Goal: Transaction & Acquisition: Book appointment/travel/reservation

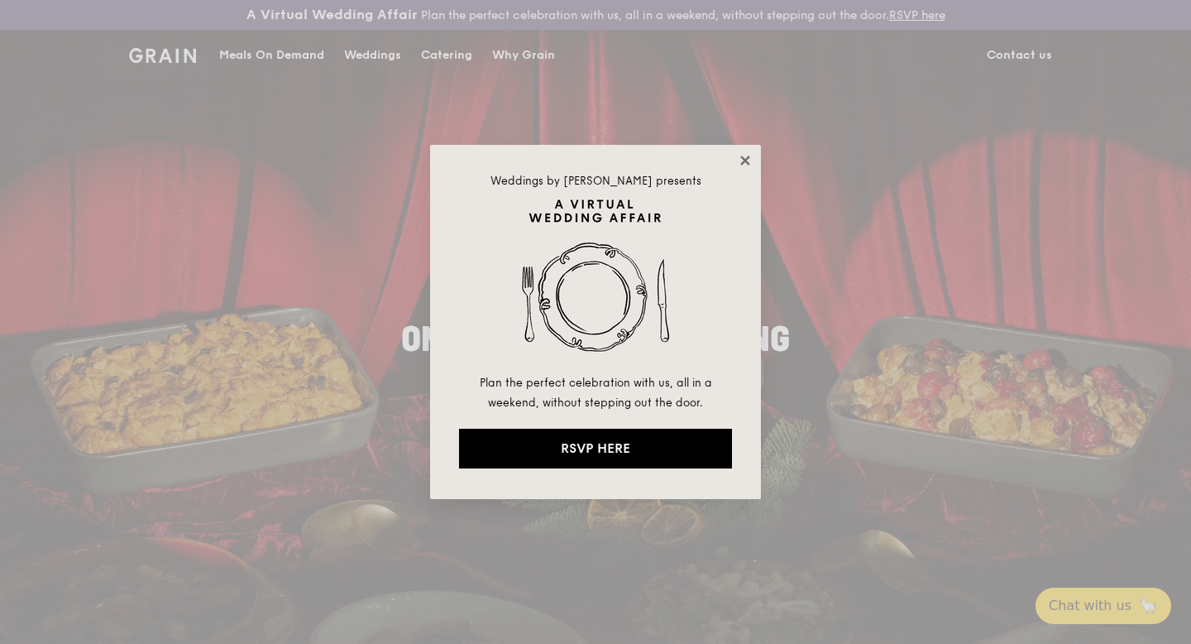
click at [745, 155] on icon at bounding box center [745, 160] width 15 height 15
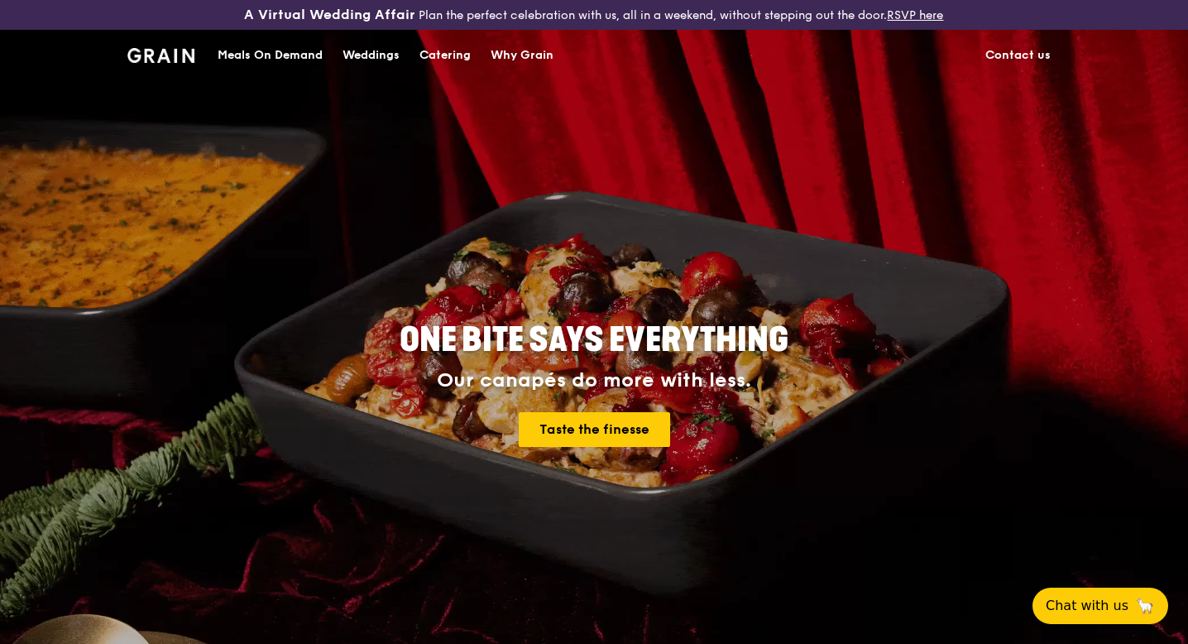
click at [240, 50] on div "Meals On Demand" at bounding box center [270, 56] width 105 height 50
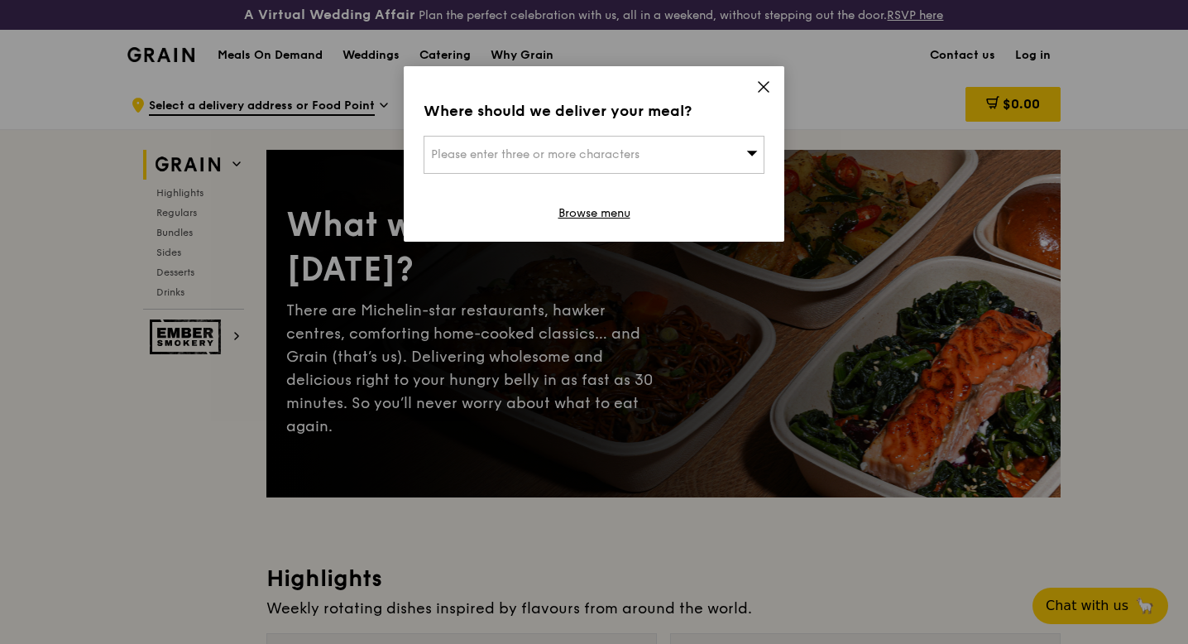
click at [621, 139] on div "Please enter three or more characters" at bounding box center [594, 155] width 341 height 38
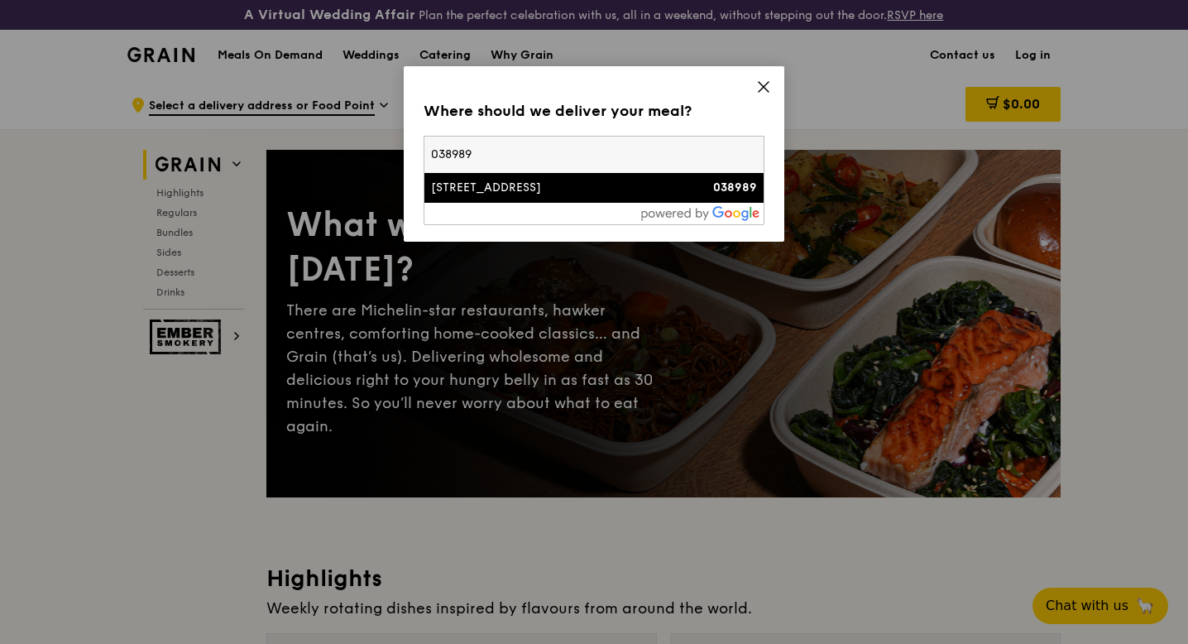
type input "038989"
click at [567, 191] on div "[STREET_ADDRESS]" at bounding box center [553, 188] width 245 height 17
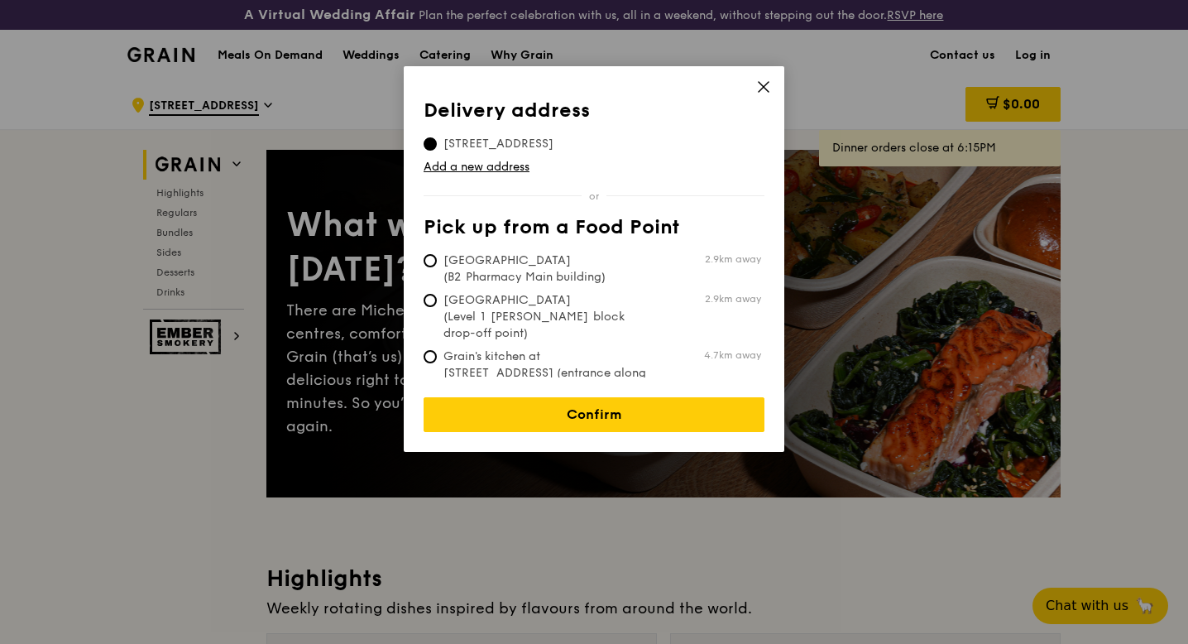
scroll to position [32, 0]
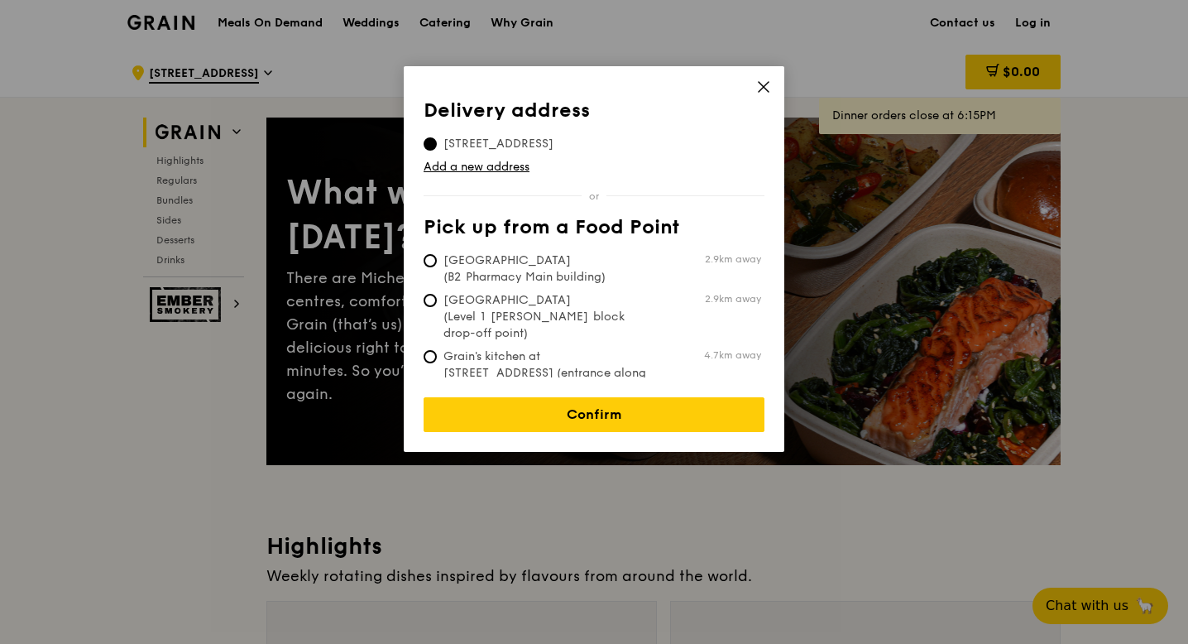
click at [565, 139] on span "[STREET_ADDRESS]" at bounding box center [499, 144] width 150 height 17
click at [437, 139] on input "[STREET_ADDRESS]" at bounding box center [430, 143] width 13 height 13
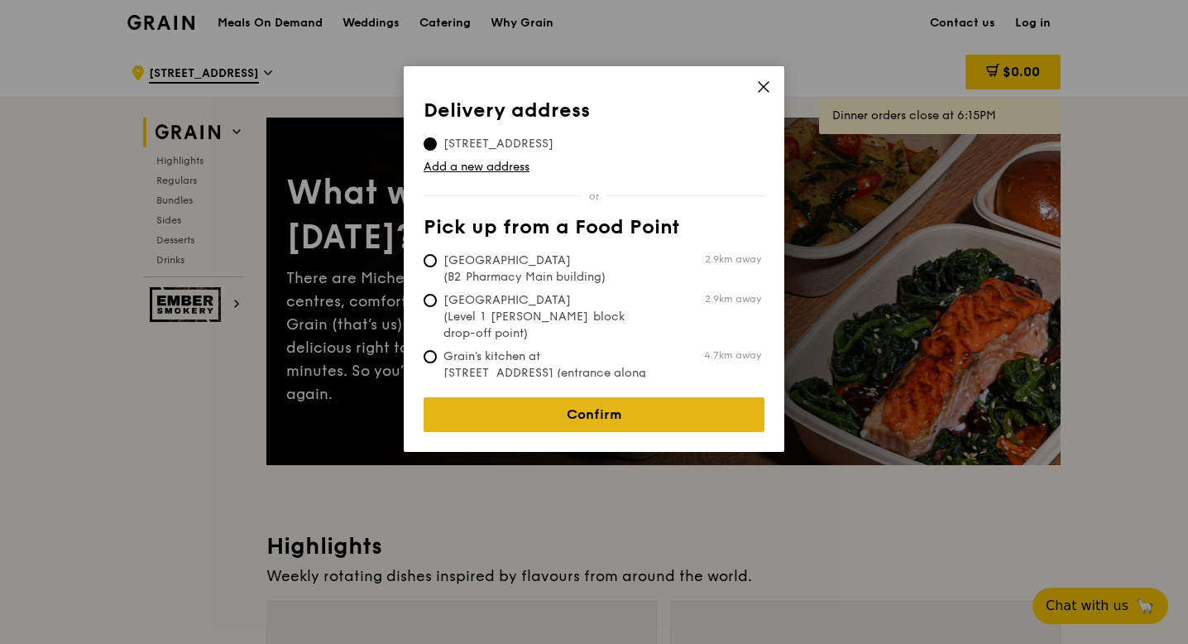
click at [581, 397] on link "Confirm" at bounding box center [594, 414] width 341 height 35
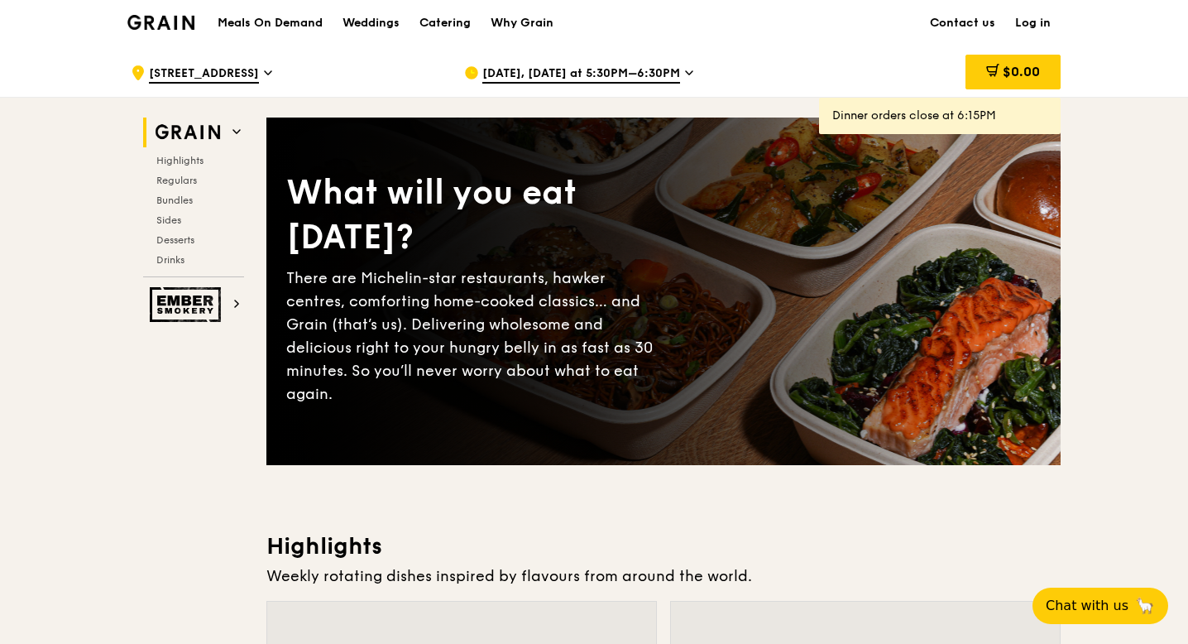
click at [201, 171] on div "Highlights Regulars Bundles Sides Desserts Drinks" at bounding box center [193, 210] width 101 height 113
click at [184, 175] on span "Regulars" at bounding box center [178, 181] width 44 height 12
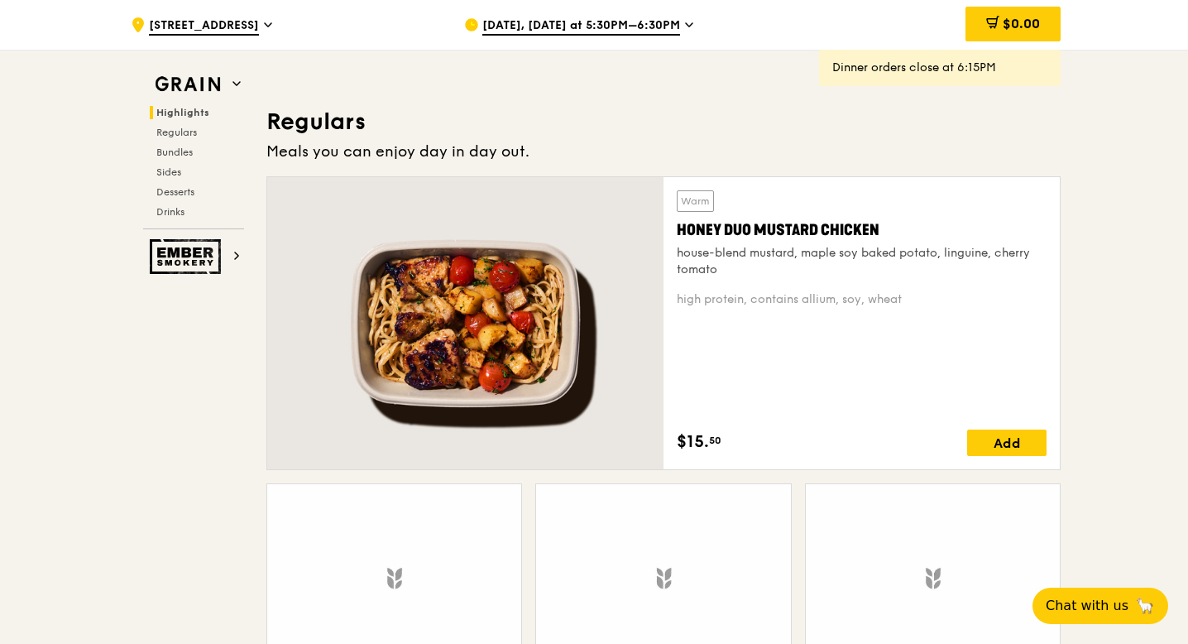
scroll to position [1134, 0]
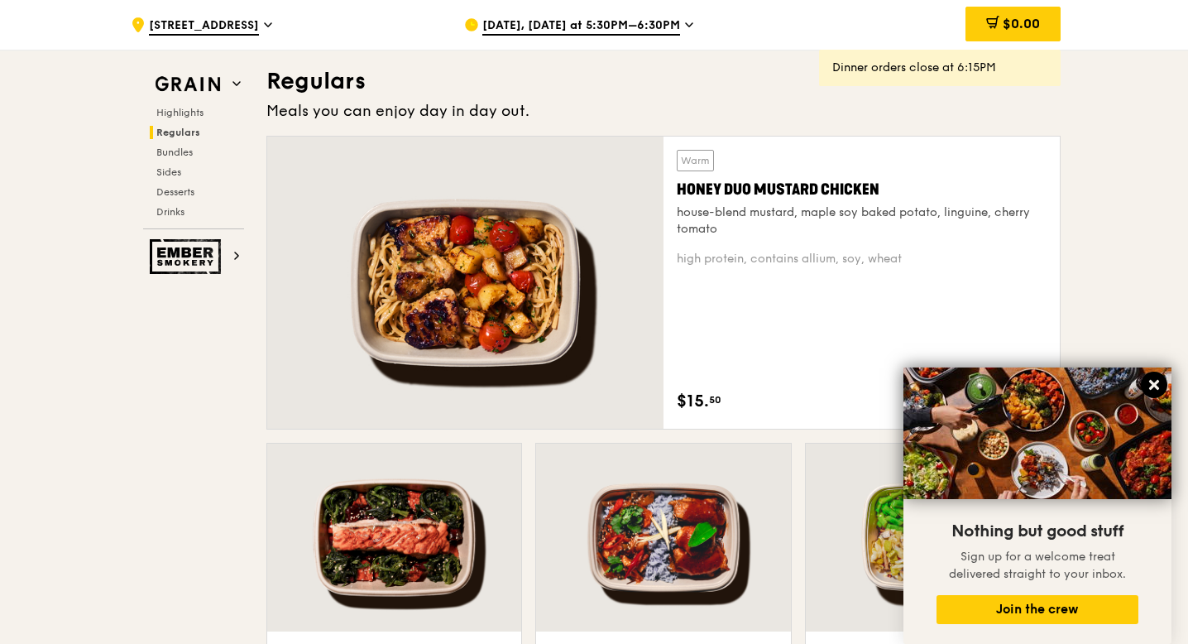
click at [1157, 383] on icon at bounding box center [1154, 385] width 10 height 10
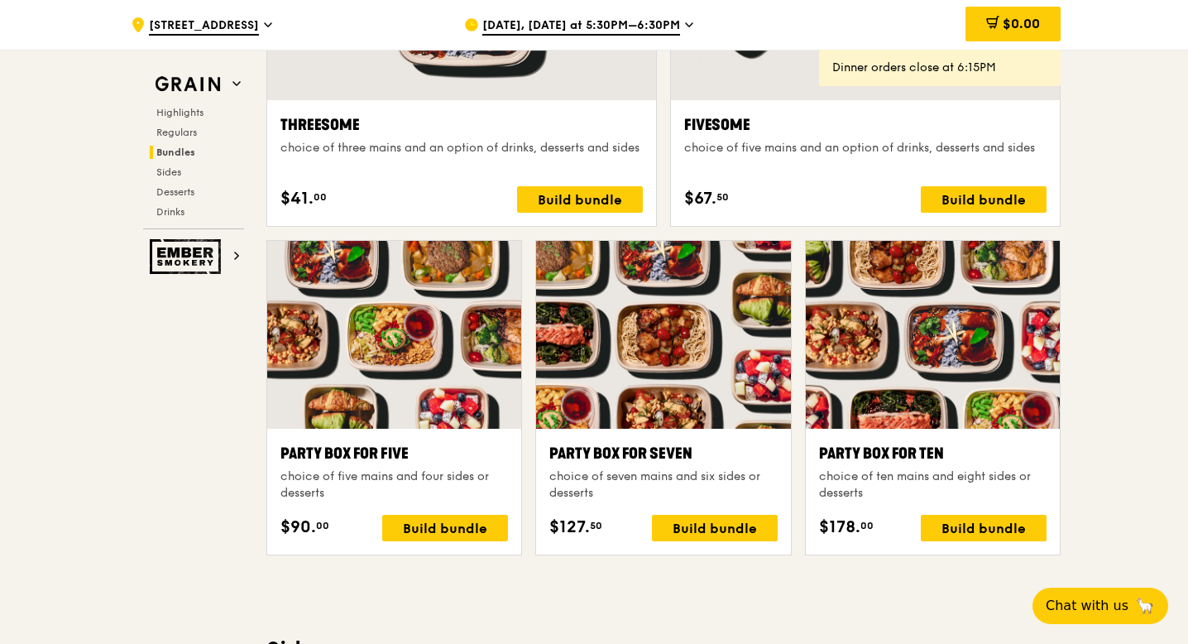
scroll to position [3170, 0]
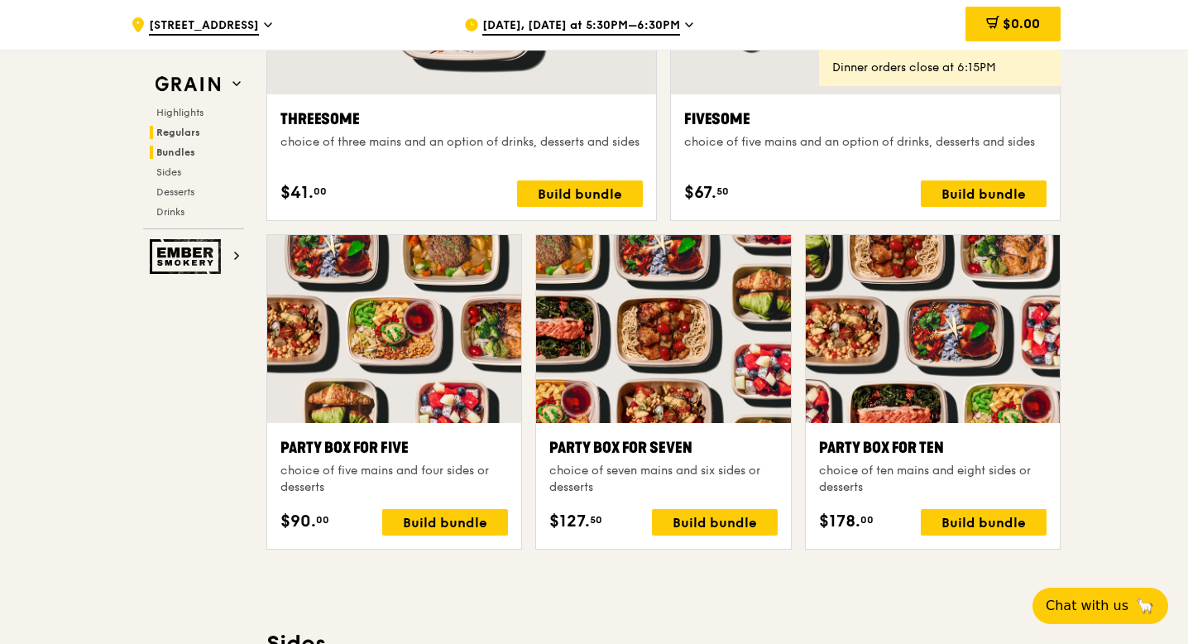
click at [176, 128] on span "Regulars" at bounding box center [178, 133] width 44 height 12
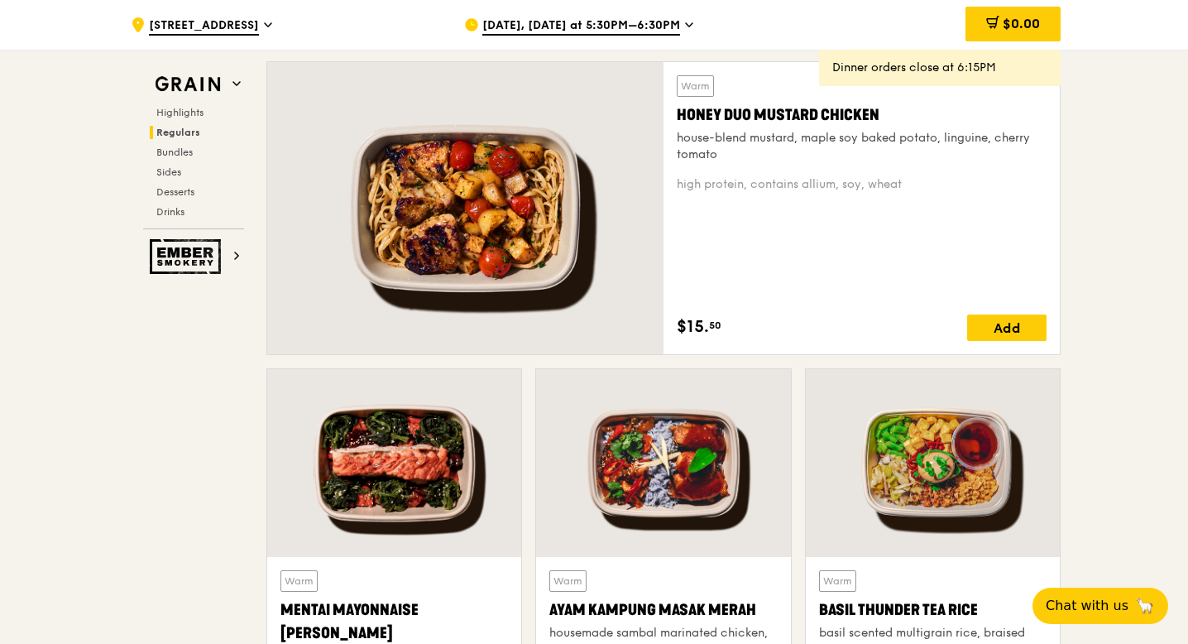
scroll to position [1134, 0]
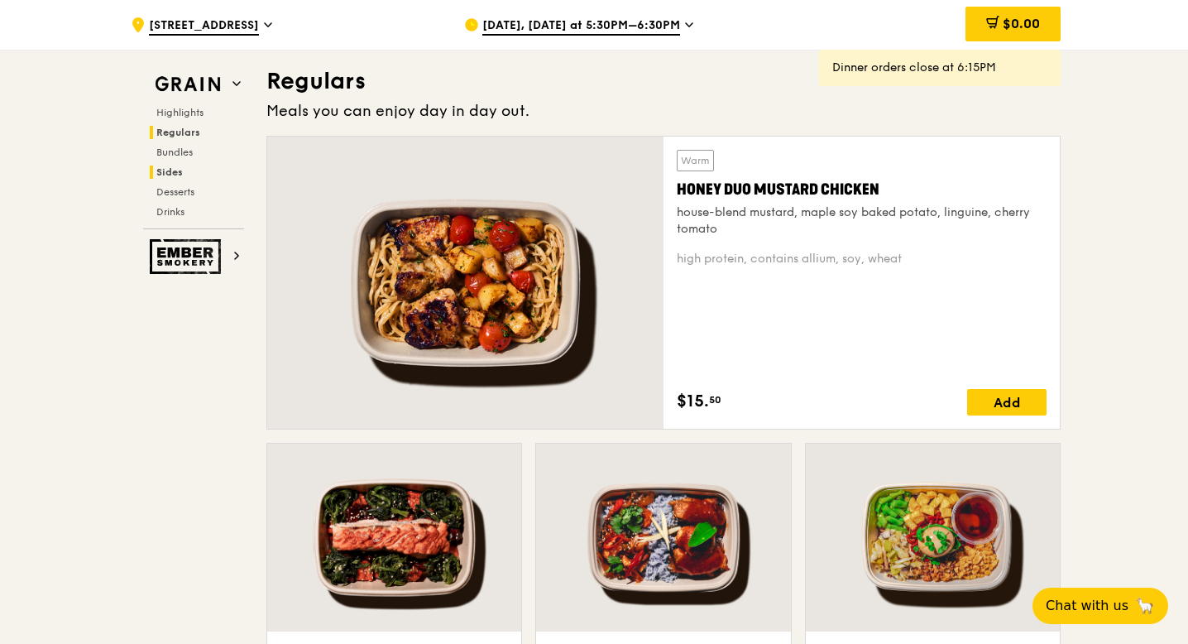
click at [170, 168] on span "Sides" at bounding box center [169, 172] width 26 height 12
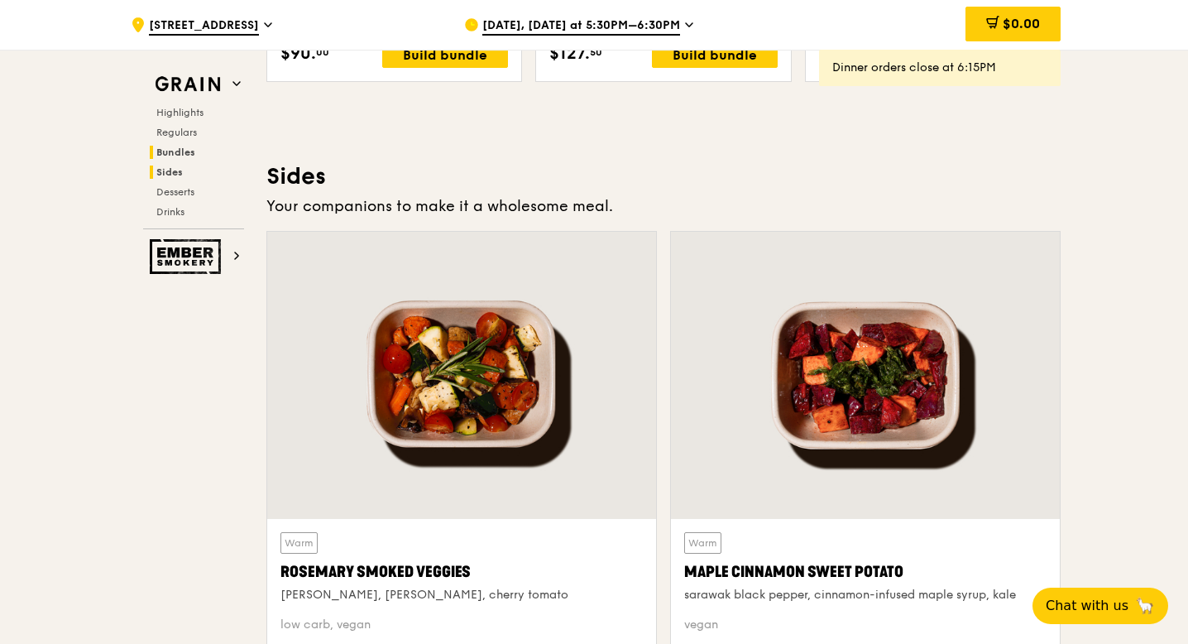
scroll to position [3732, 0]
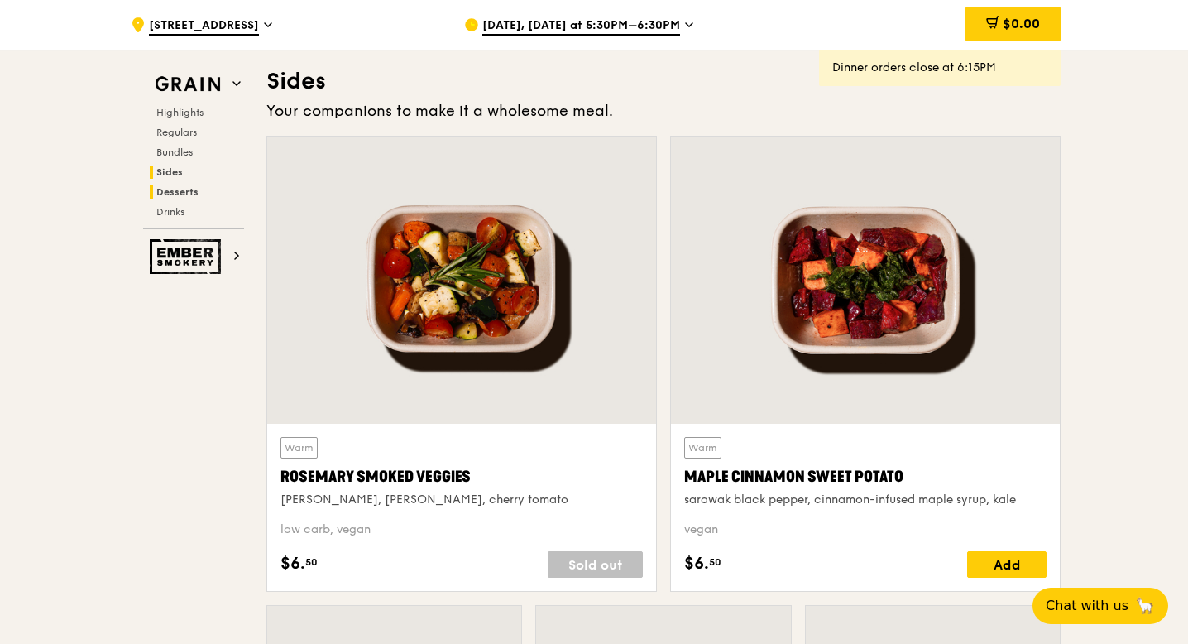
click at [181, 187] on span "Desserts" at bounding box center [177, 192] width 42 height 12
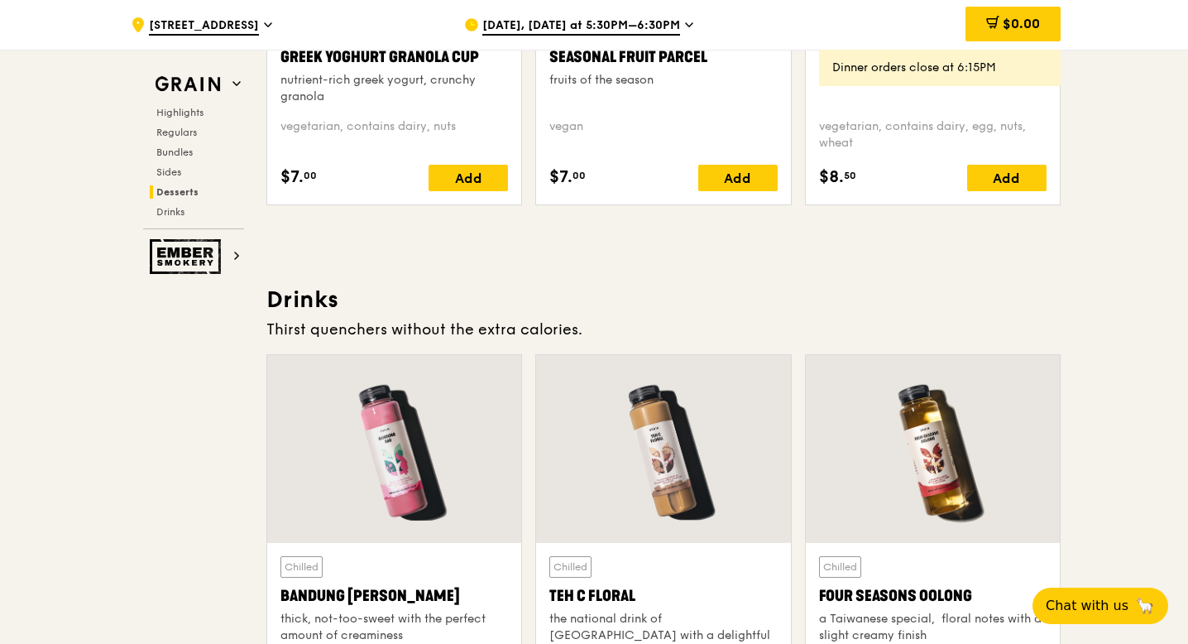
scroll to position [5620, 0]
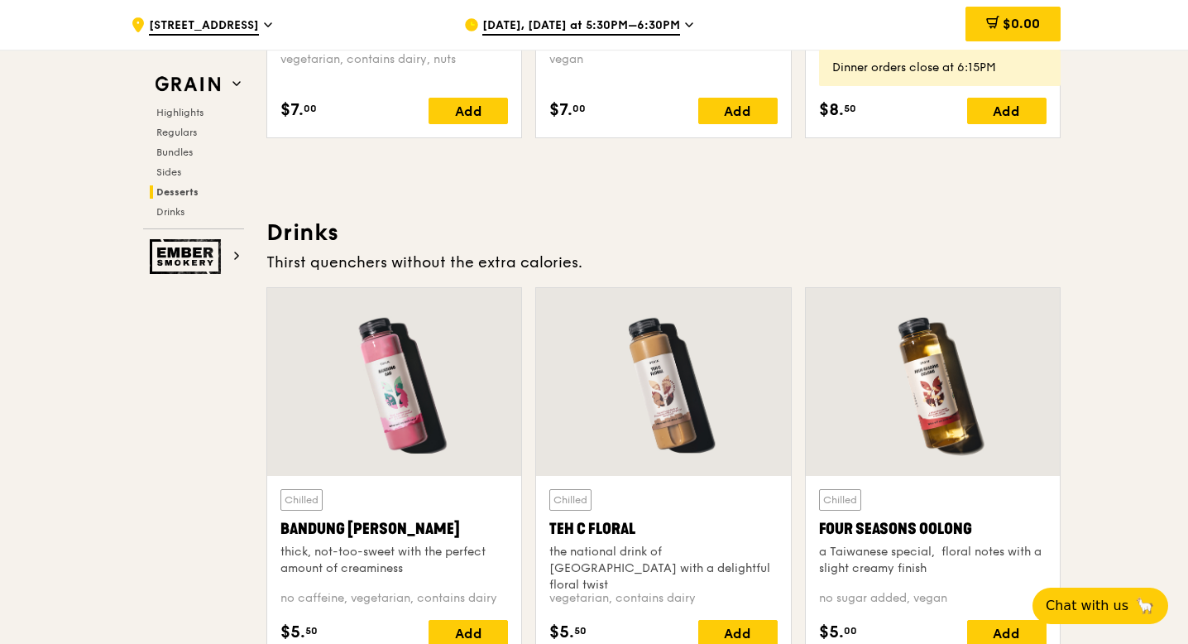
click at [183, 104] on div "Grain Highlights Regulars Bundles Sides Desserts Drinks" at bounding box center [193, 149] width 101 height 160
click at [183, 109] on span "Highlights" at bounding box center [182, 113] width 53 height 12
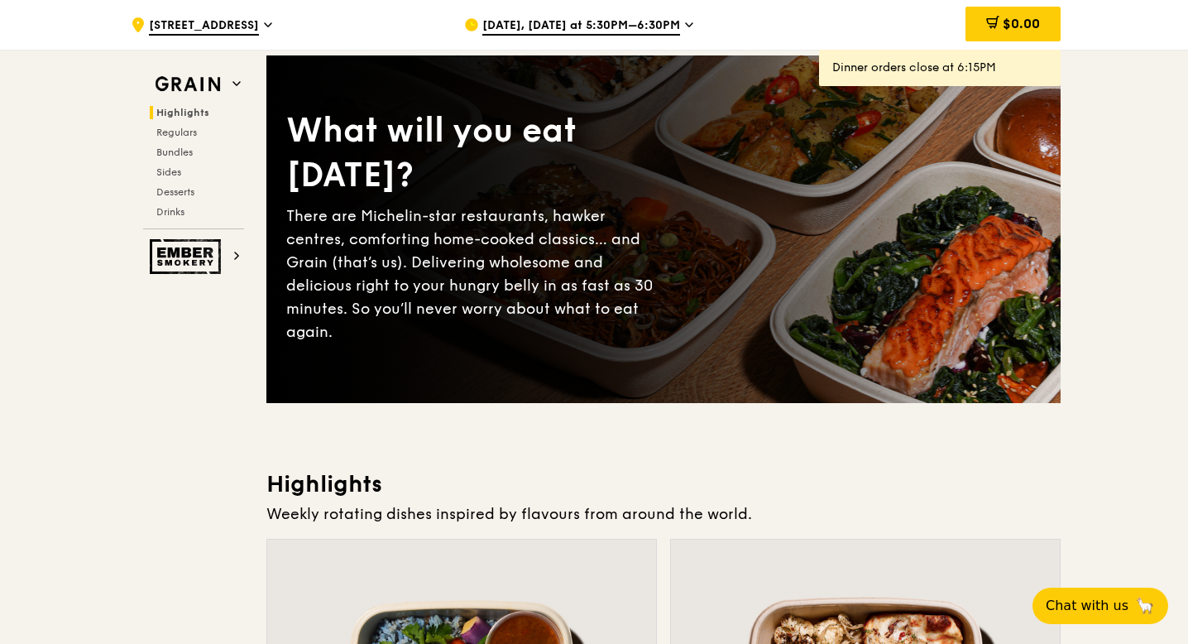
scroll to position [89, 0]
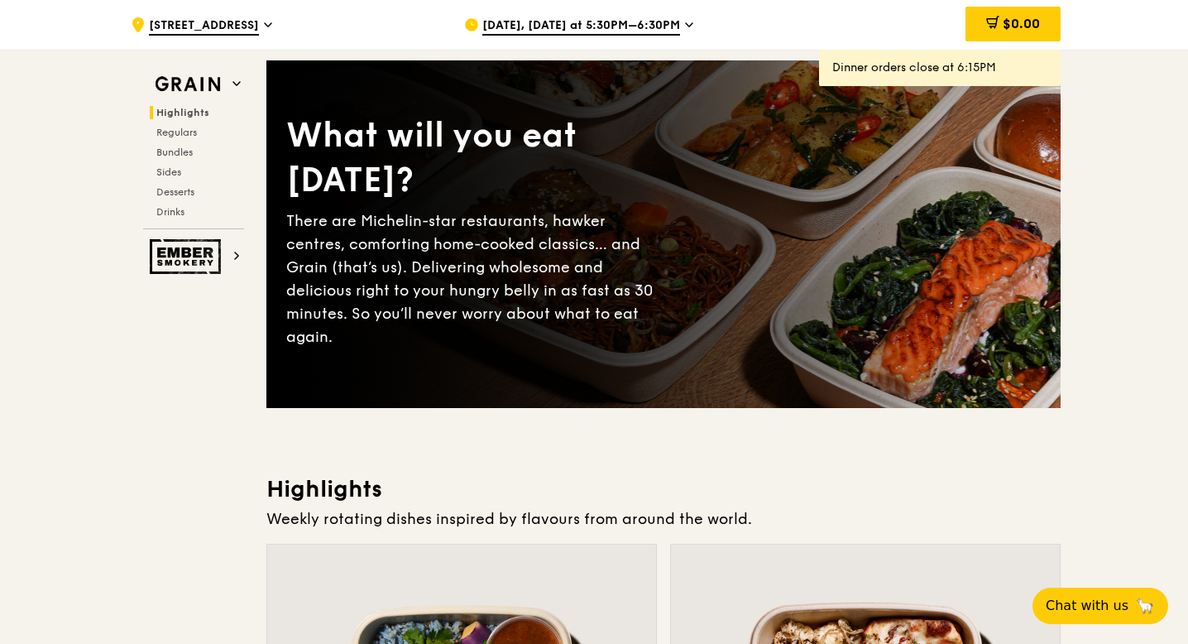
click at [189, 107] on span "Highlights" at bounding box center [182, 113] width 53 height 12
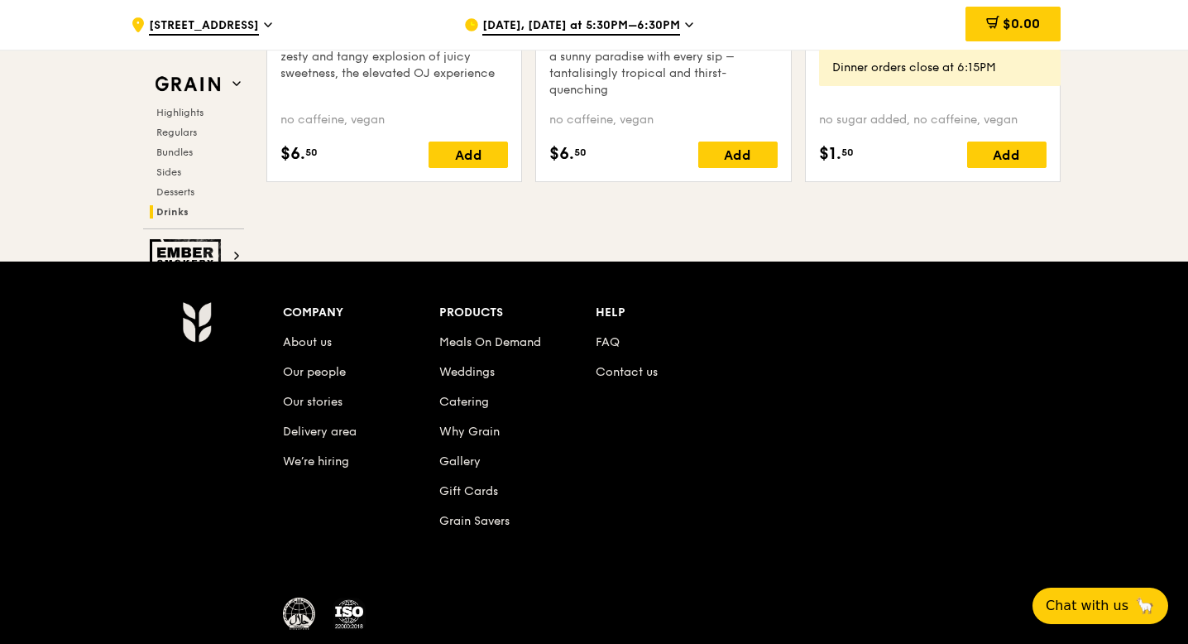
scroll to position [6994, 0]
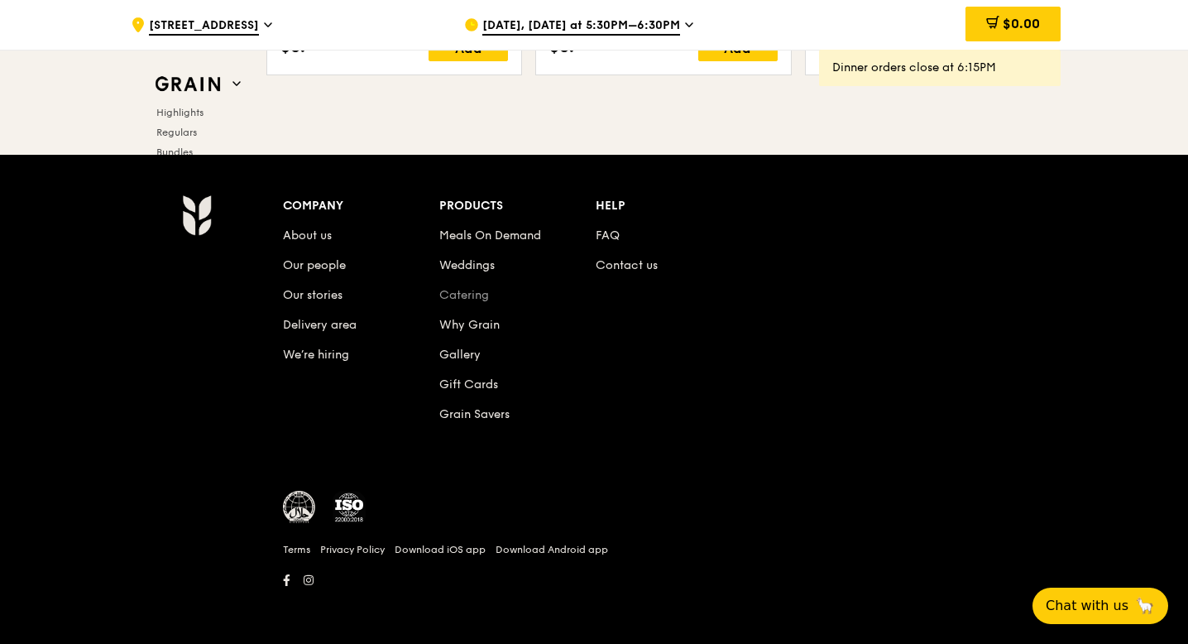
click at [464, 292] on link "Catering" at bounding box center [464, 295] width 50 height 14
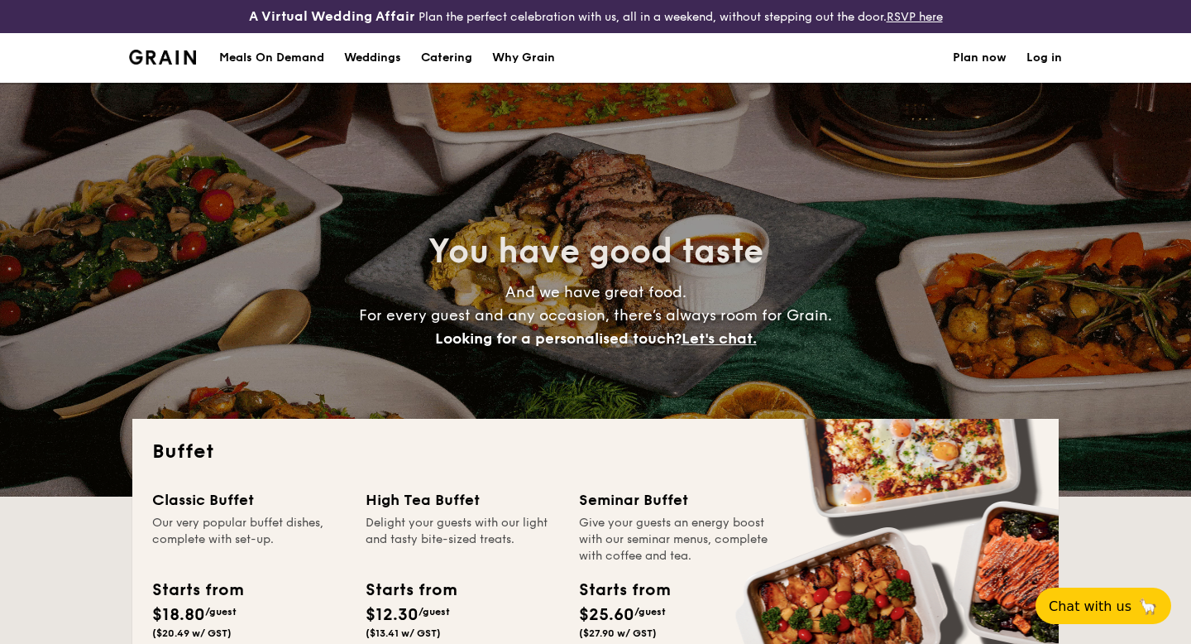
select select
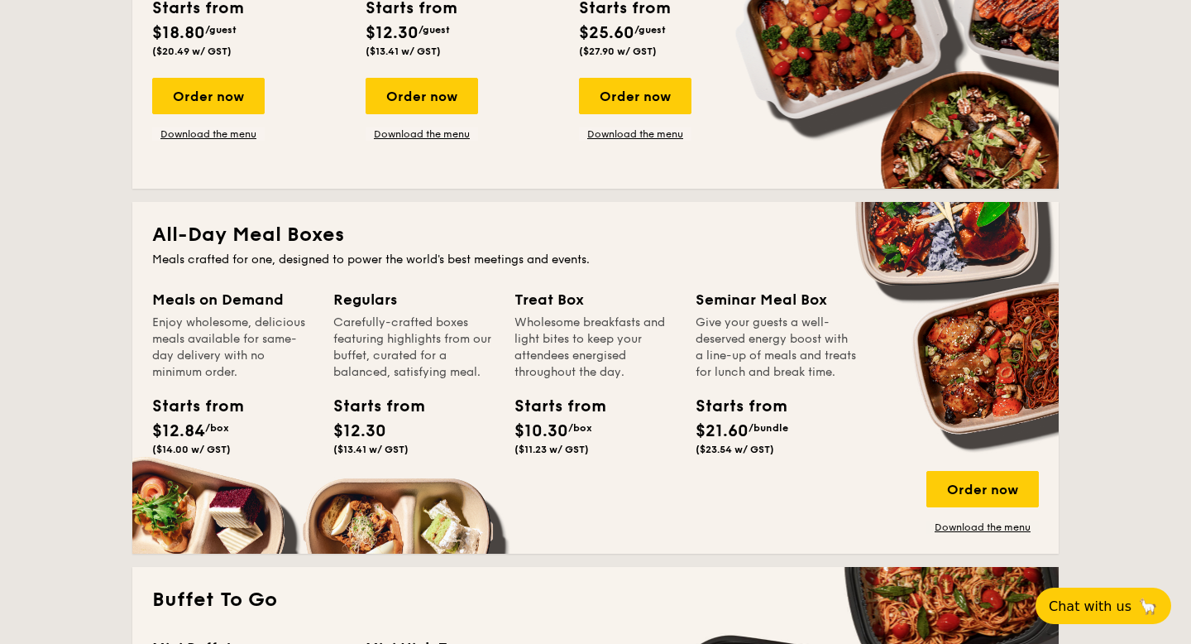
scroll to position [575, 0]
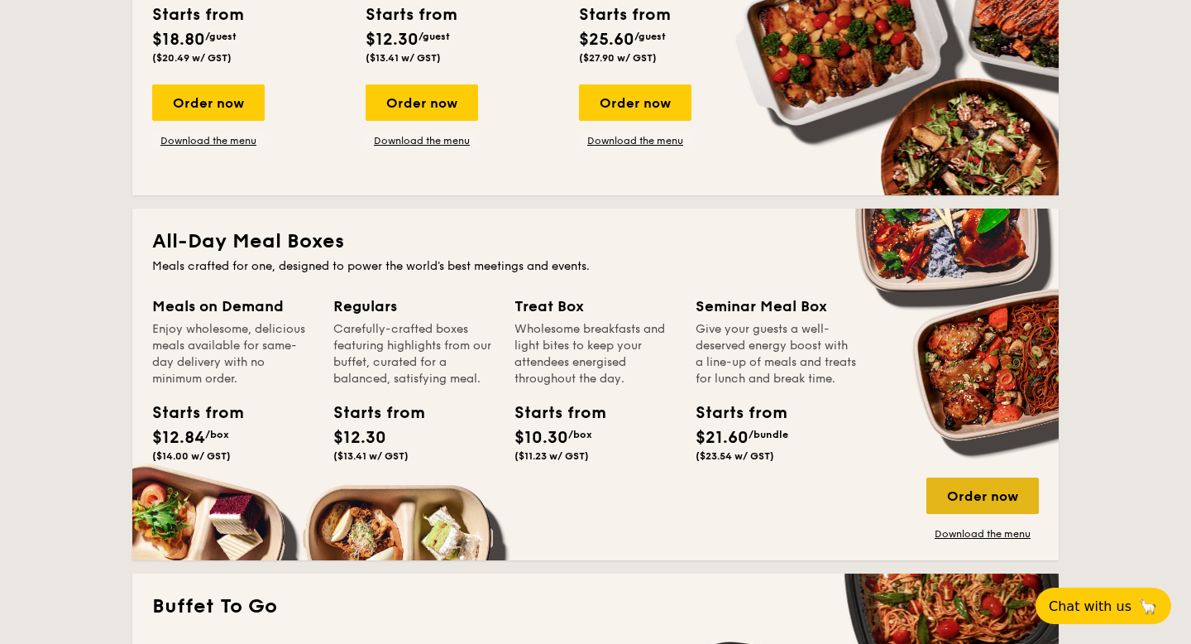
click at [985, 496] on div "Order now" at bounding box center [983, 495] width 113 height 36
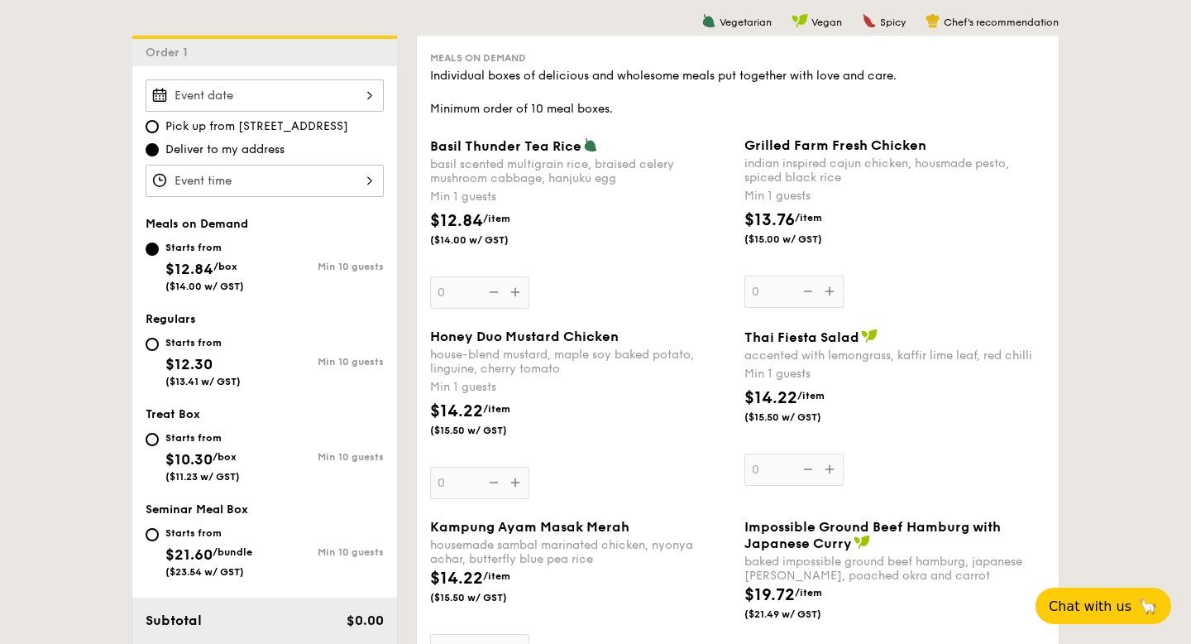
scroll to position [472, 0]
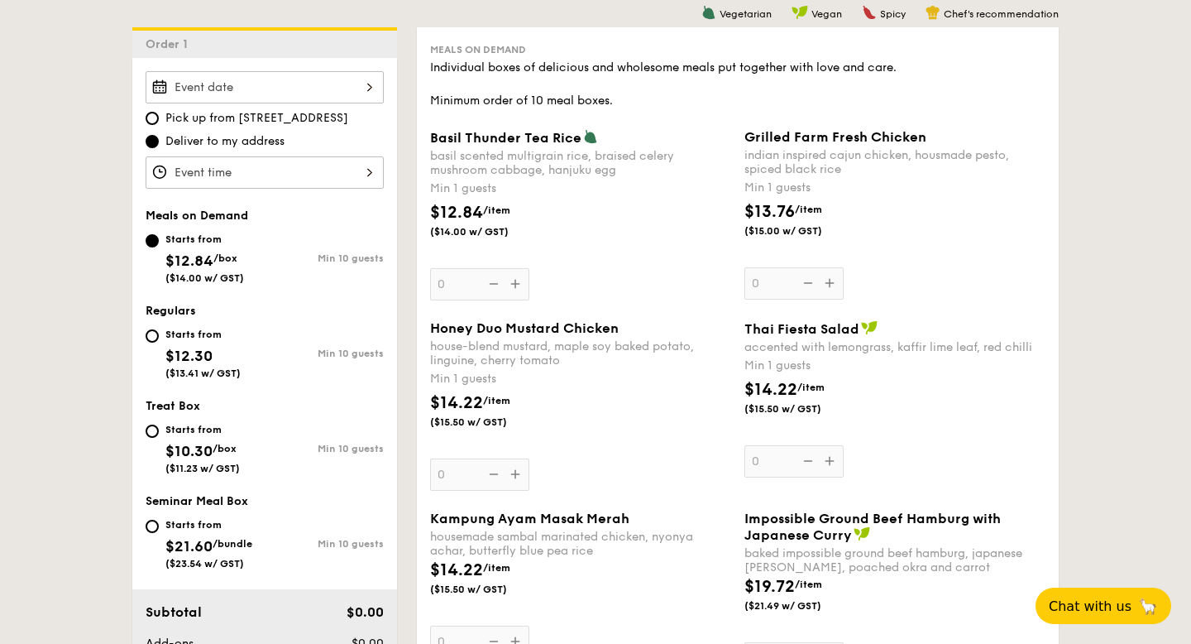
click at [357, 81] on div at bounding box center [265, 87] width 238 height 32
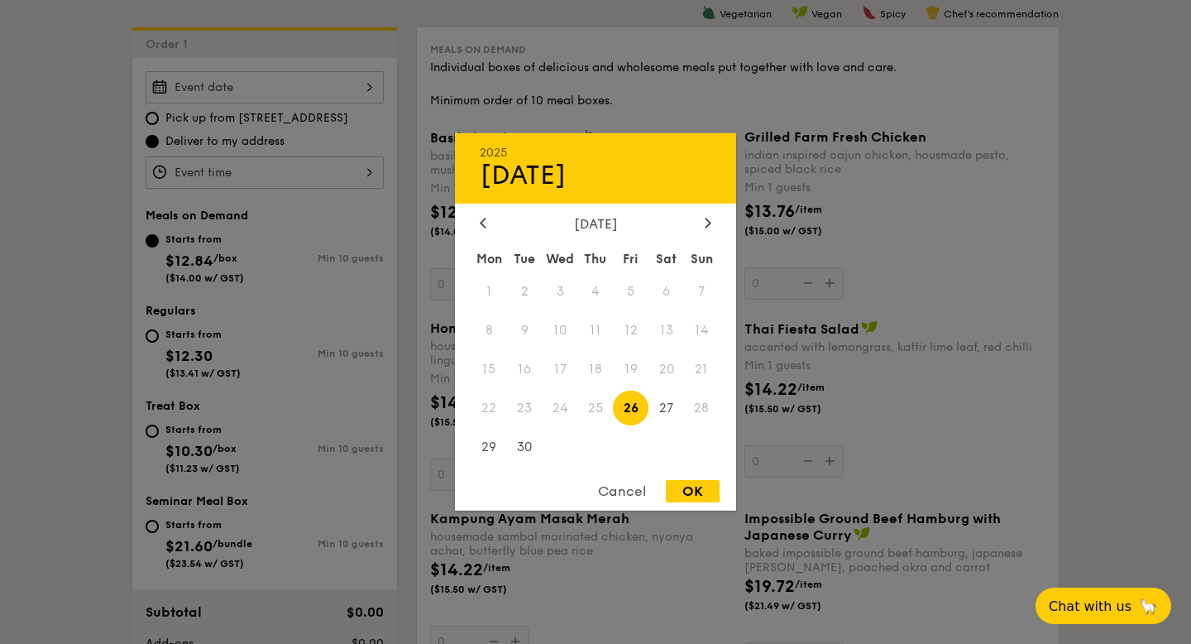
click at [709, 212] on div "2025 Sep [DATE] Tue Wed Thu Fri Sat Sun 1 2 3 4 5 6 7 8 9 10 11 12 13 14 15 16 …" at bounding box center [595, 321] width 281 height 377
click at [709, 217] on icon at bounding box center [708, 222] width 7 height 11
click at [597, 319] on span "9" at bounding box center [596, 331] width 36 height 36
click at [683, 491] on div "OK" at bounding box center [693, 491] width 54 height 22
type input "[DATE]"
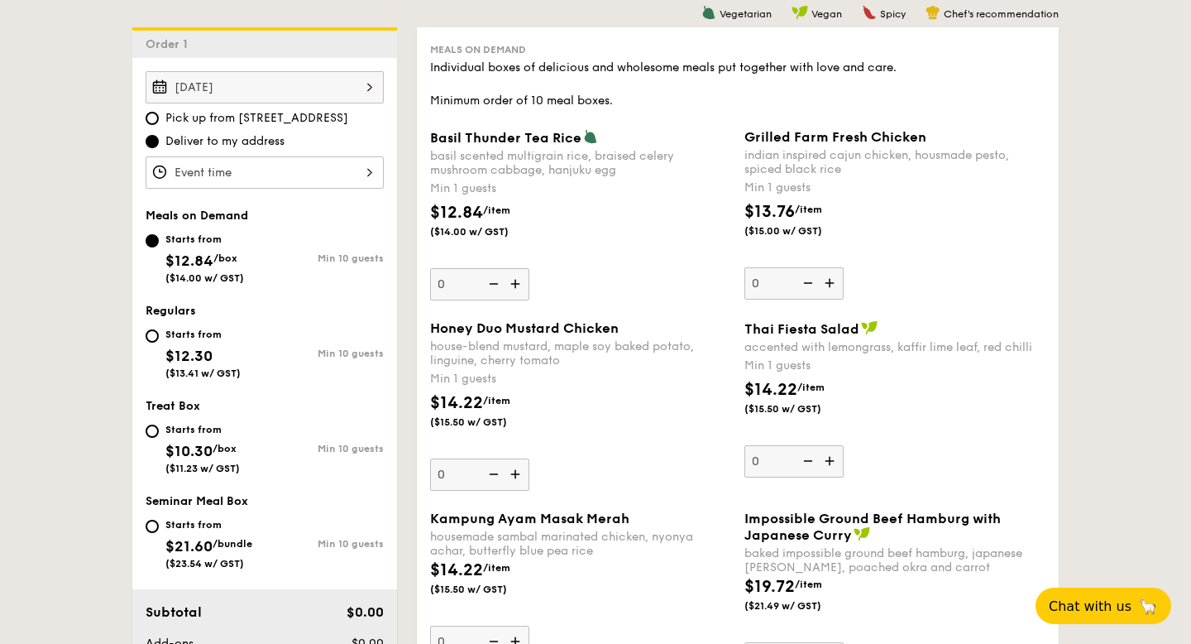
click at [370, 167] on div at bounding box center [265, 172] width 238 height 32
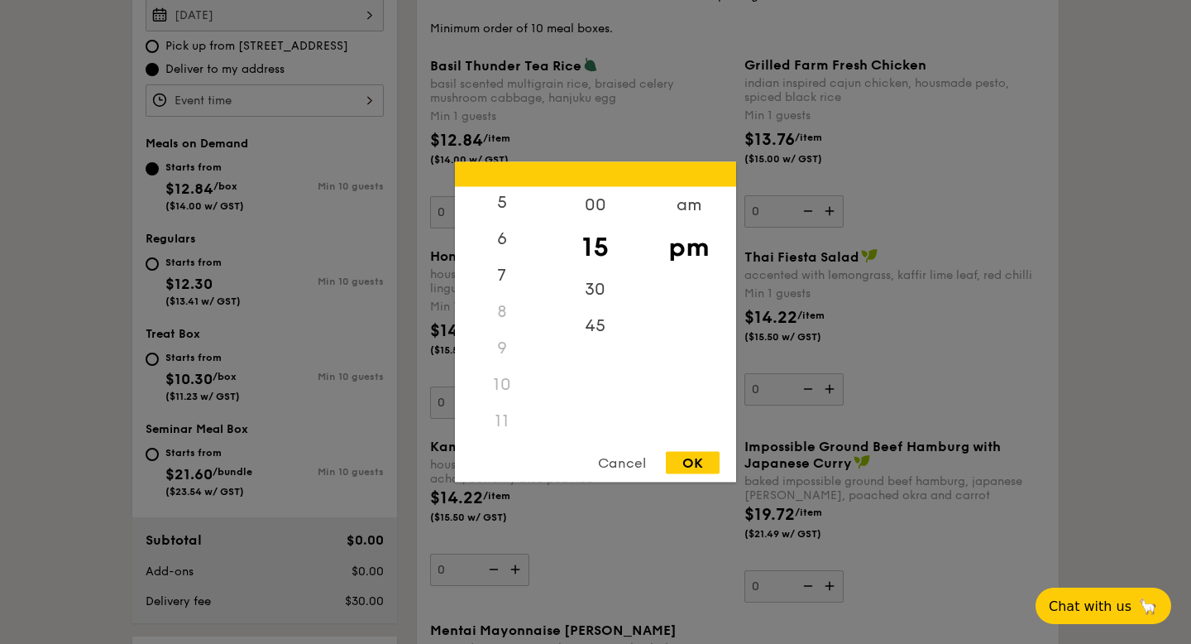
scroll to position [196, 0]
click at [497, 418] on div "11" at bounding box center [501, 421] width 93 height 36
click at [693, 204] on div "am" at bounding box center [688, 211] width 93 height 48
click at [492, 408] on div "11" at bounding box center [501, 415] width 93 height 48
drag, startPoint x: 602, startPoint y: 200, endPoint x: 602, endPoint y: 221, distance: 20.7
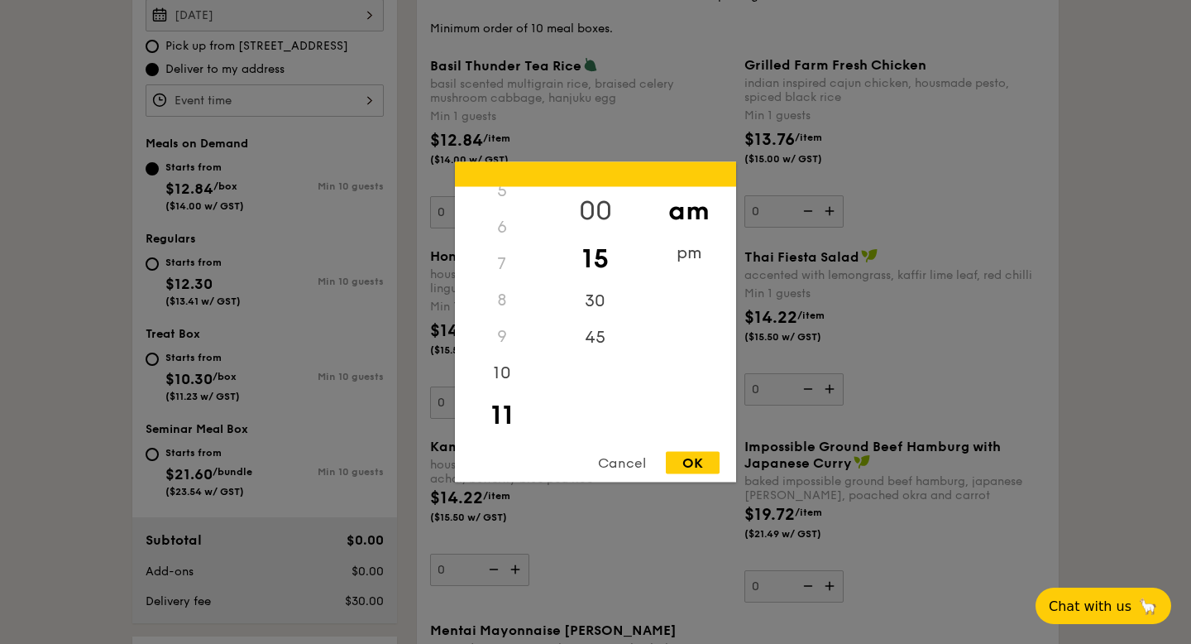
click at [602, 221] on div "00" at bounding box center [595, 211] width 93 height 48
click at [690, 463] on div "OK" at bounding box center [693, 463] width 54 height 22
type input "11:00AM"
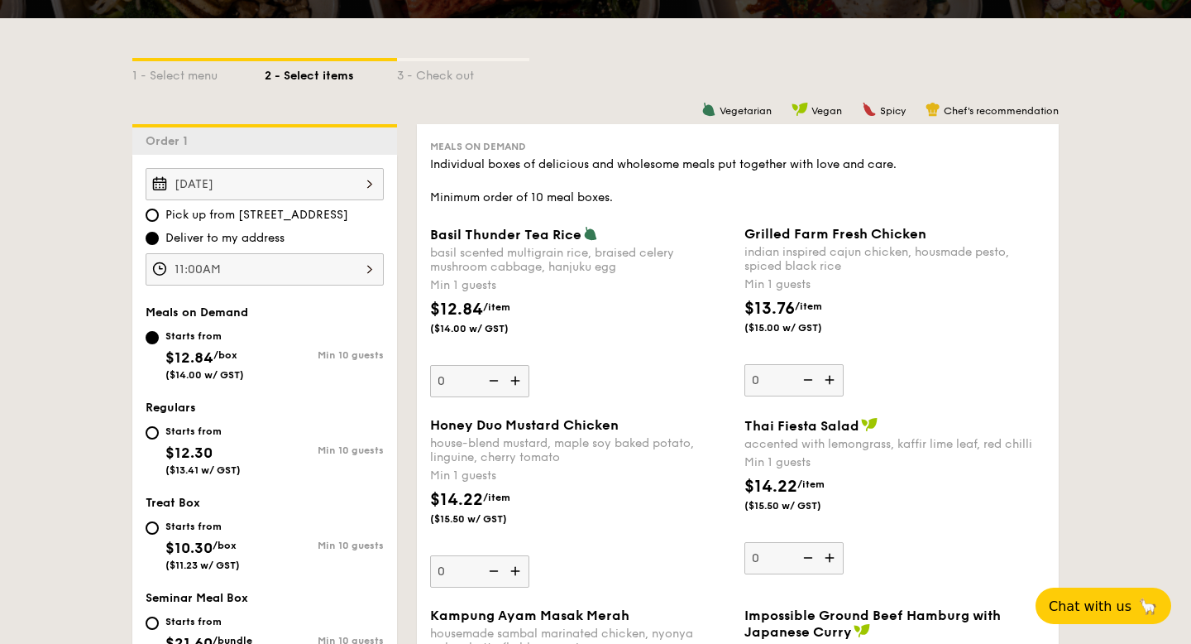
scroll to position [373, 0]
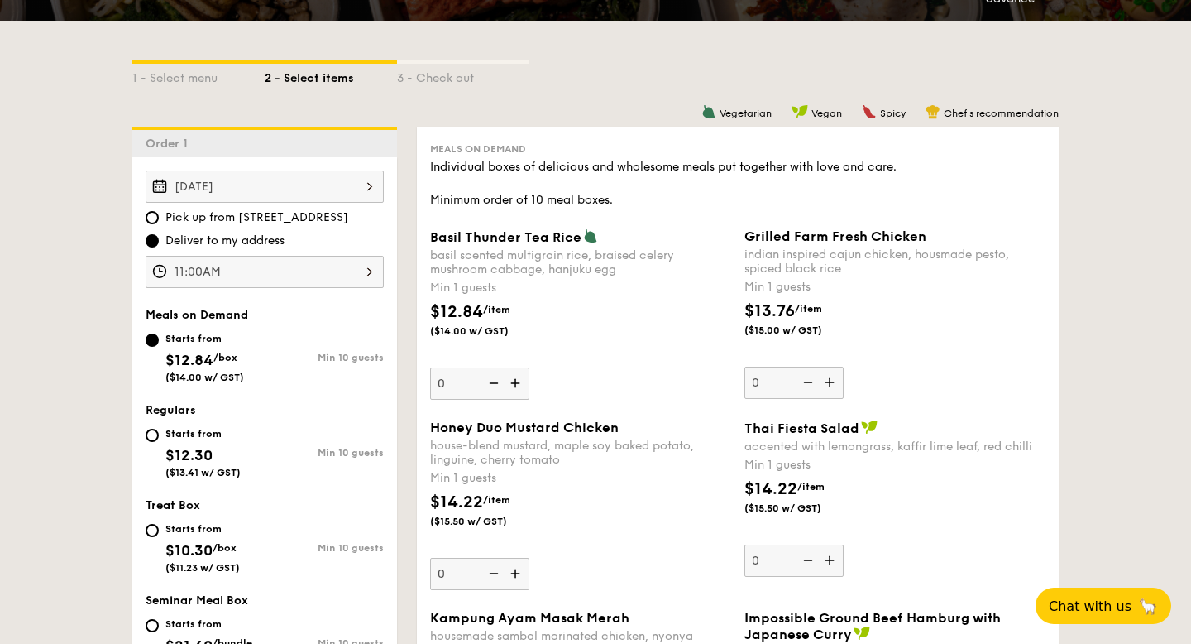
click at [1016, 111] on span "Chef's recommendation" at bounding box center [1001, 114] width 115 height 12
click at [881, 106] on div "Spicy" at bounding box center [884, 111] width 44 height 15
click at [815, 112] on span "Vegan" at bounding box center [827, 114] width 31 height 12
click at [722, 117] on span "Vegetarian" at bounding box center [746, 114] width 52 height 12
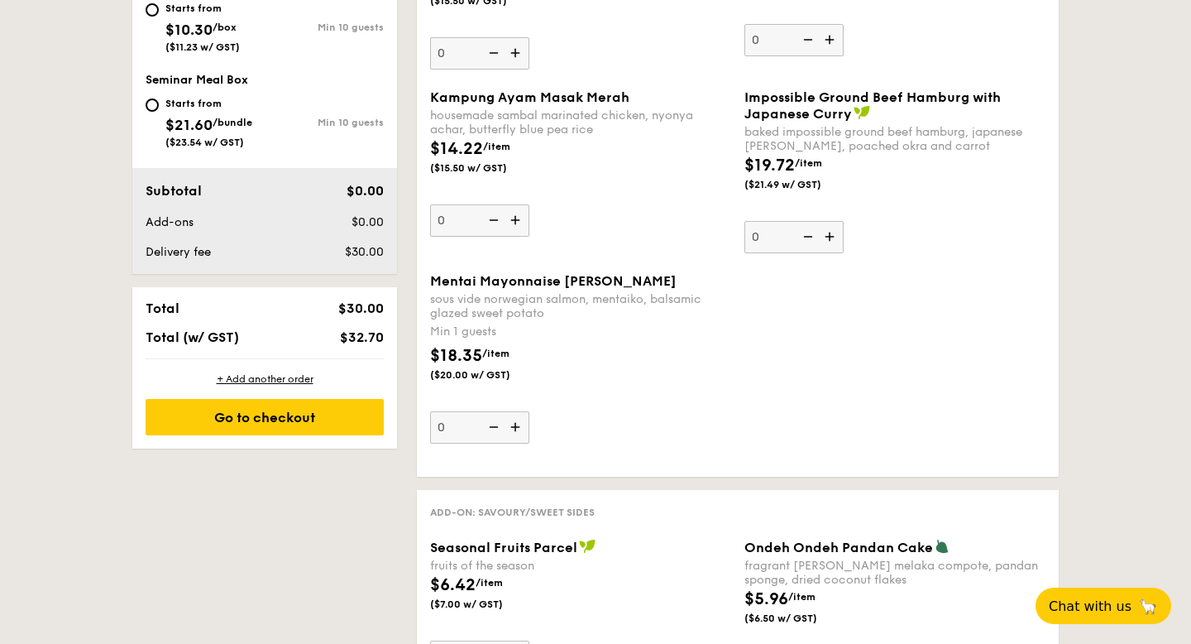
scroll to position [952, 0]
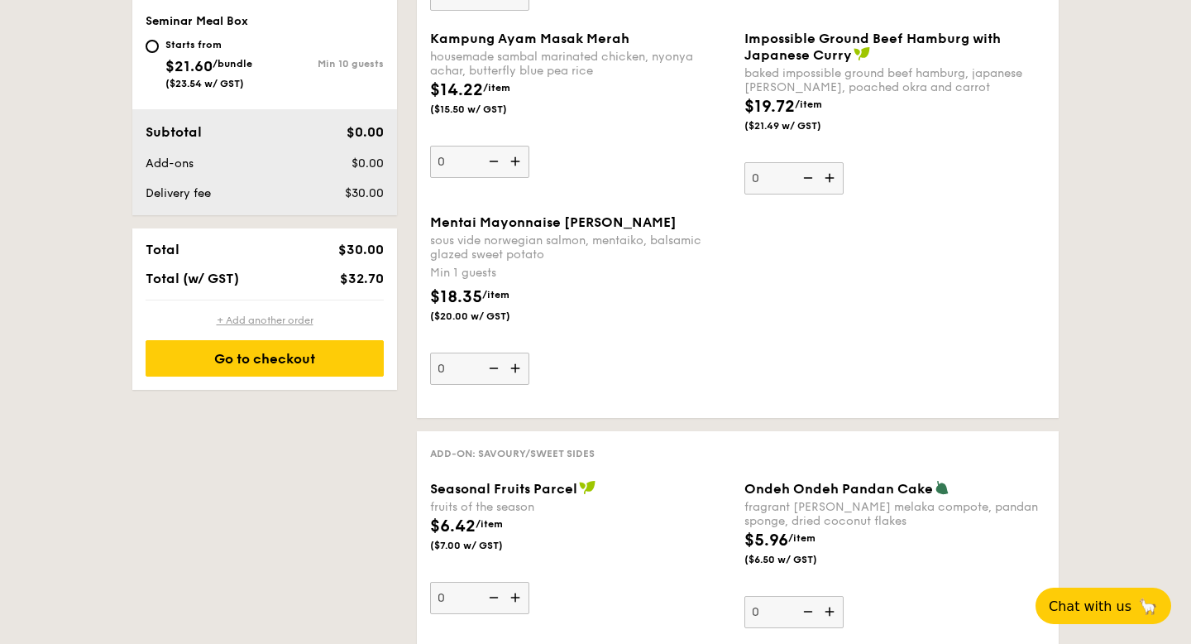
click at [270, 317] on div "+ Add another order" at bounding box center [265, 320] width 238 height 13
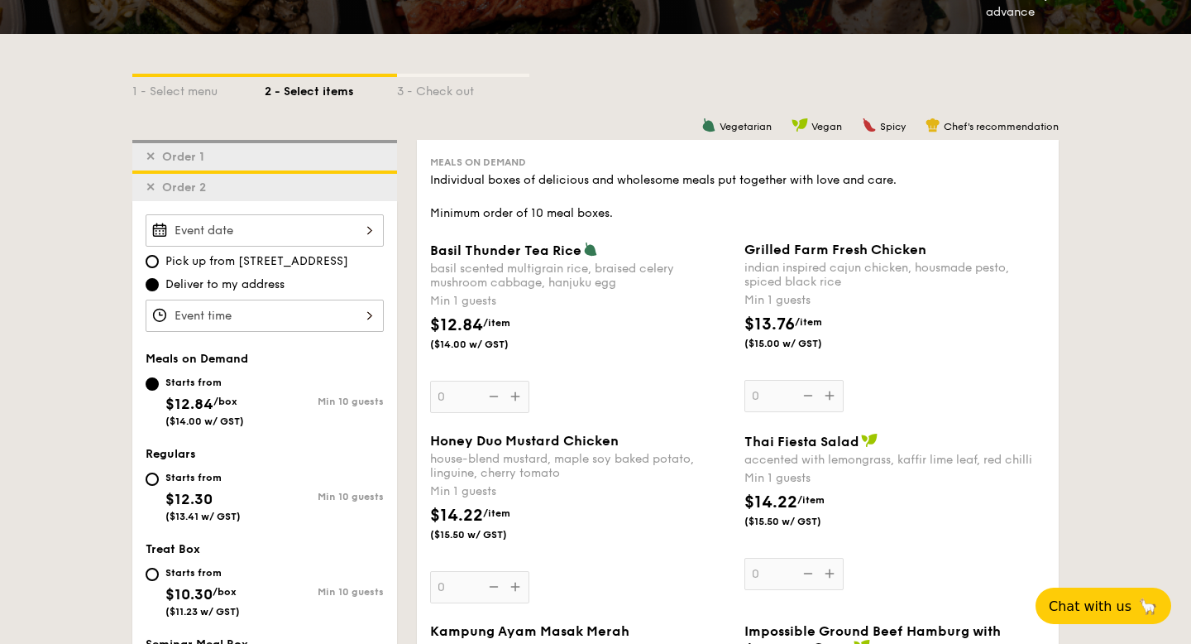
scroll to position [345, 0]
